Goal: Information Seeking & Learning: Learn about a topic

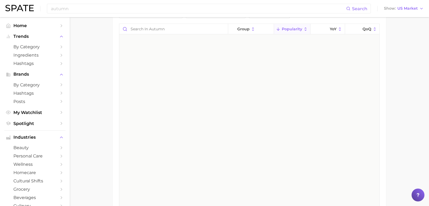
scroll to position [1227, 0]
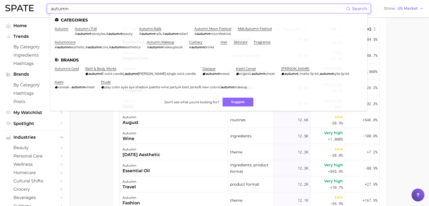
click at [101, 10] on input "autumn" at bounding box center [198, 8] width 296 height 9
click at [30, 44] on link "by Category" at bounding box center [34, 47] width 61 height 8
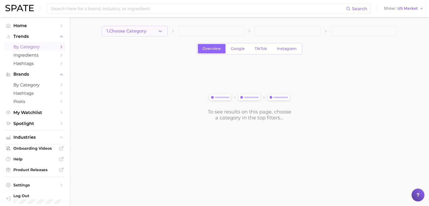
click at [160, 29] on icon "button" at bounding box center [161, 31] width 6 height 6
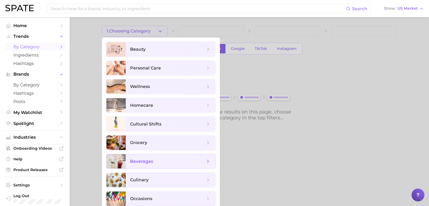
scroll to position [2, 0]
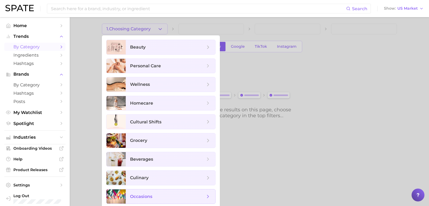
click at [169, 197] on span "occasions" at bounding box center [167, 197] width 75 height 6
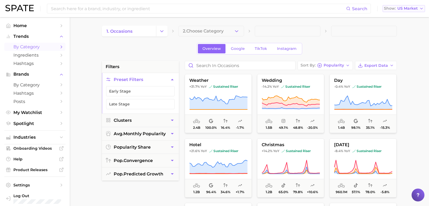
click at [406, 12] on button "Show US Market" at bounding box center [404, 8] width 42 height 7
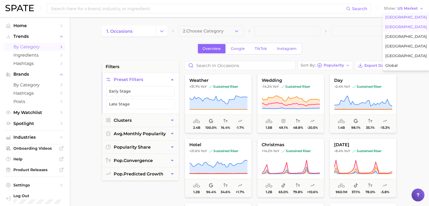
click at [413, 29] on button "[GEOGRAPHIC_DATA]" at bounding box center [406, 27] width 47 height 10
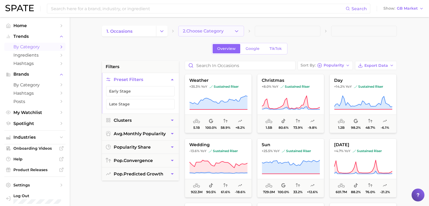
click at [222, 30] on span "2. Choose Category" at bounding box center [203, 31] width 41 height 5
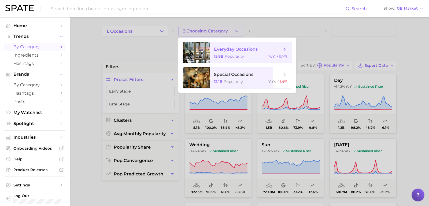
click at [258, 52] on span "everyday occasions" at bounding box center [248, 49] width 68 height 6
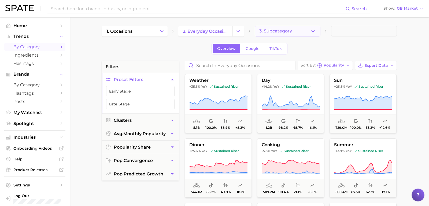
click at [310, 35] on button "3. Subcategory" at bounding box center [288, 31] width 66 height 11
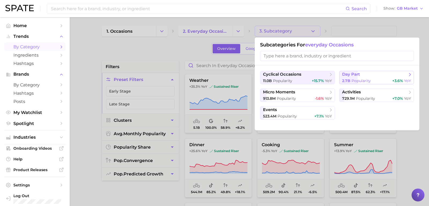
click at [377, 81] on div "2.7b Popularity +3.6% YoY" at bounding box center [376, 80] width 69 height 5
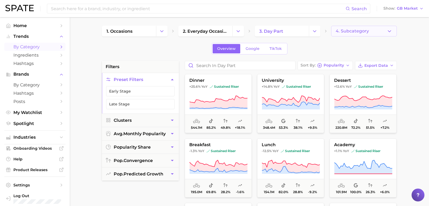
click at [367, 31] on span "4. Subcategory" at bounding box center [352, 31] width 33 height 5
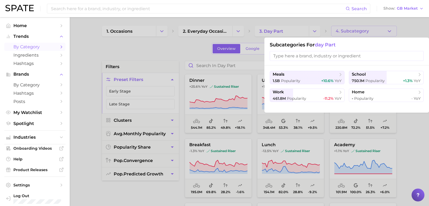
drag, startPoint x: 174, startPoint y: 55, endPoint x: 178, endPoint y: 57, distance: 4.4
click at [174, 55] on div at bounding box center [214, 103] width 429 height 206
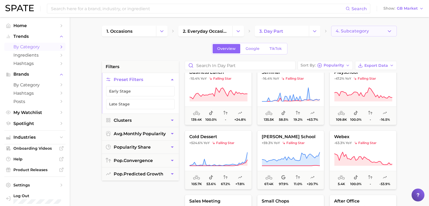
click at [380, 34] on button "4. Subcategory" at bounding box center [364, 31] width 66 height 11
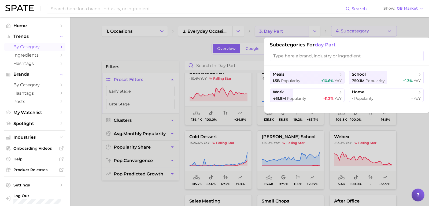
click at [288, 28] on div at bounding box center [214, 103] width 429 height 206
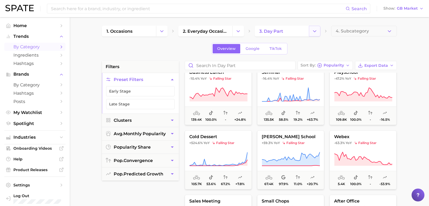
click at [318, 30] on icon "Change Category" at bounding box center [315, 31] width 6 height 6
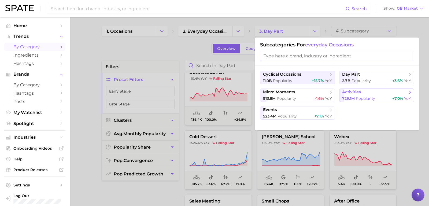
click at [349, 97] on span "729.1m" at bounding box center [348, 98] width 13 height 5
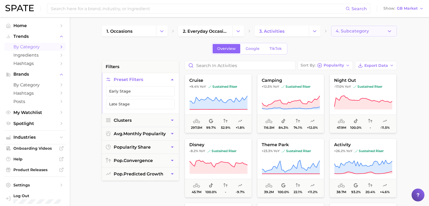
click at [394, 31] on button "4. Subcategory" at bounding box center [364, 31] width 66 height 11
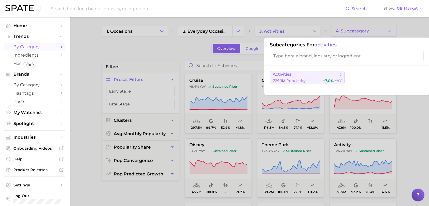
click at [332, 78] on span "+7.0%" at bounding box center [328, 80] width 11 height 5
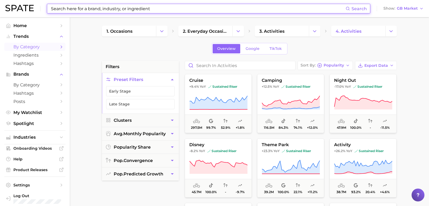
click at [68, 9] on input at bounding box center [197, 8] width 295 height 9
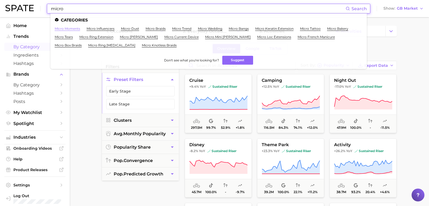
type input "micro"
click at [65, 27] on link "micro moments" at bounding box center [67, 29] width 25 height 4
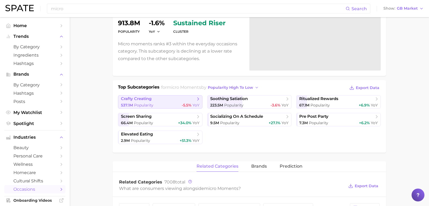
scroll to position [71, 0]
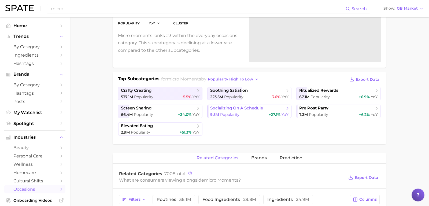
click at [237, 112] on span "Popularity" at bounding box center [229, 114] width 19 height 5
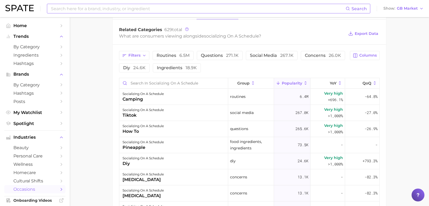
type input "micro"
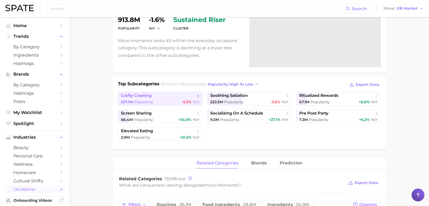
scroll to position [34, 0]
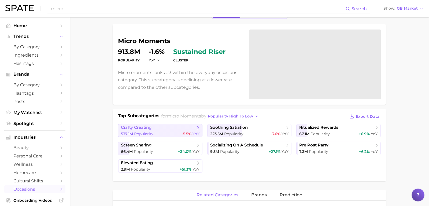
click at [173, 132] on div "537.1m Popularity -5.5% YoY" at bounding box center [160, 133] width 79 height 5
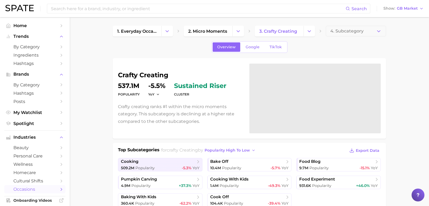
type input "micro"
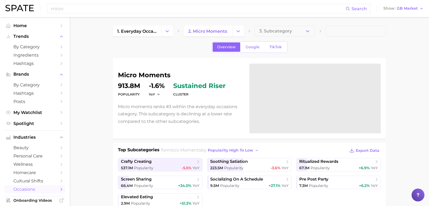
scroll to position [34, 0]
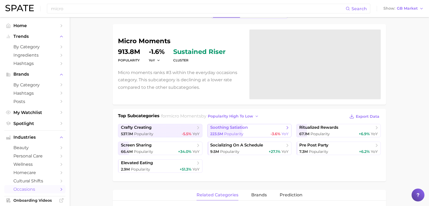
click at [251, 132] on div "223.5m Popularity -3.6% YoY" at bounding box center [249, 133] width 79 height 5
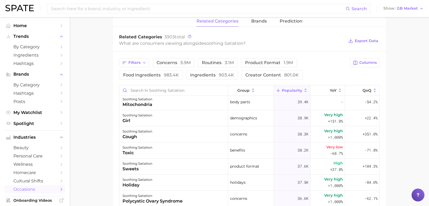
scroll to position [1069, 0]
